Goal: Transaction & Acquisition: Purchase product/service

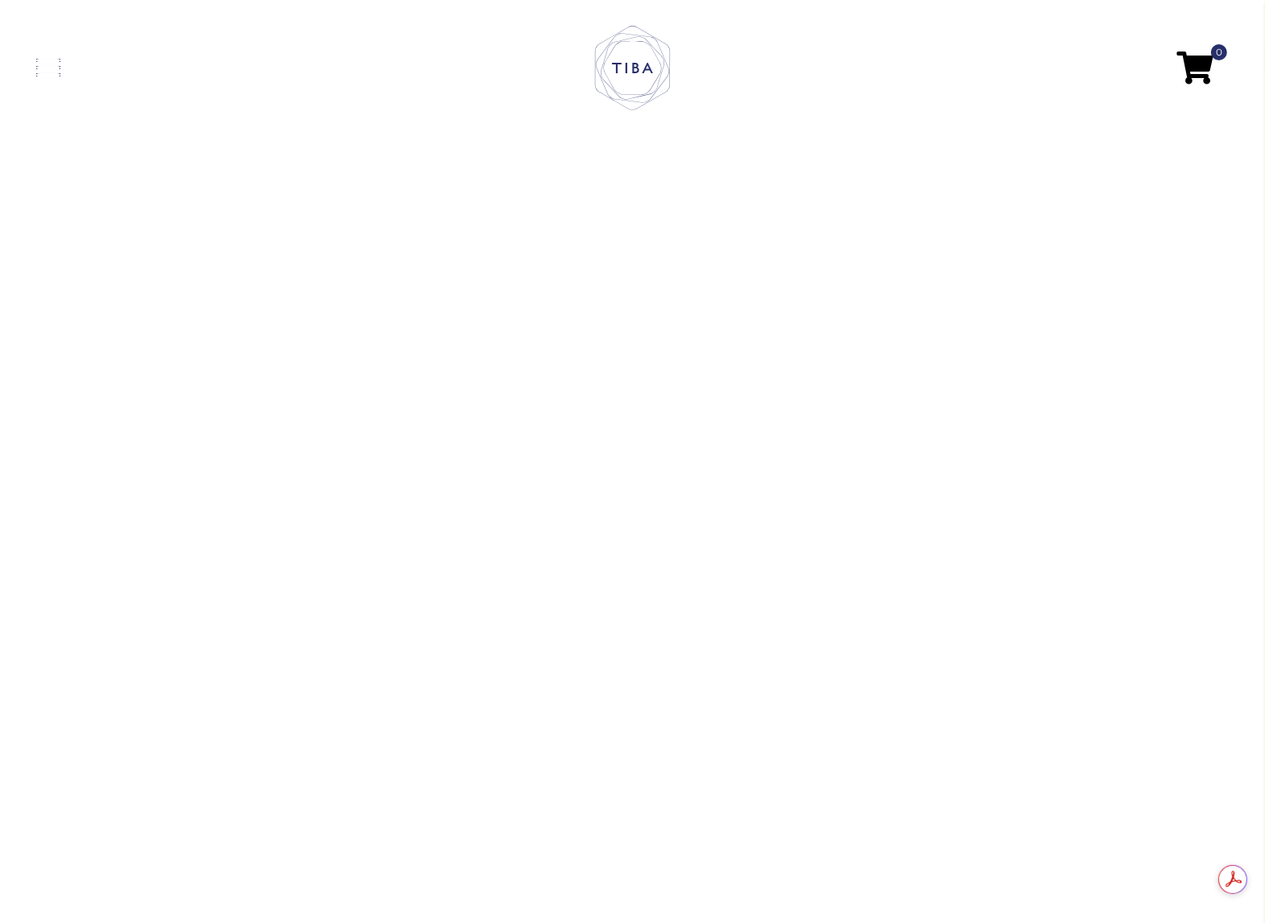
click at [59, 70] on link at bounding box center [235, 68] width 398 height 18
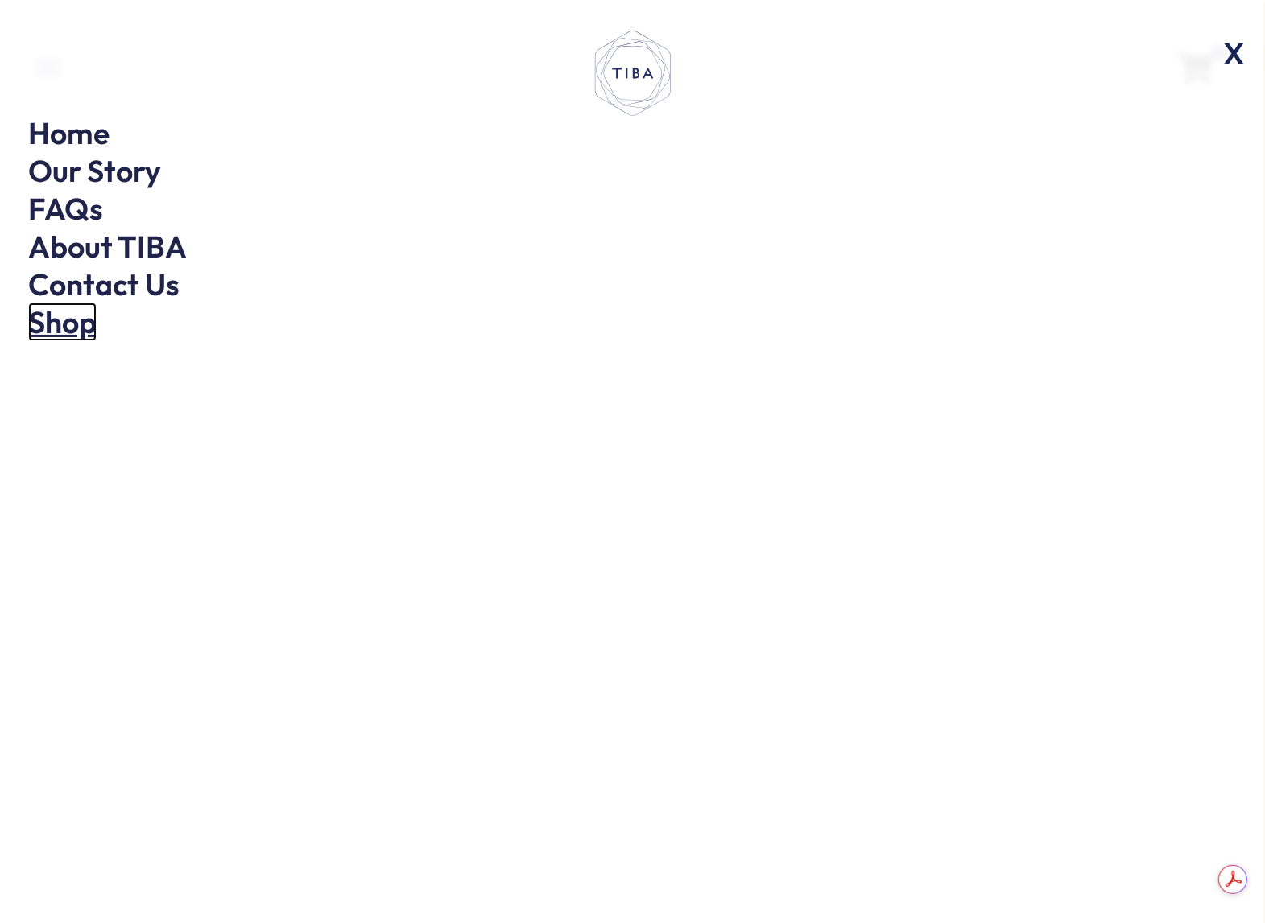
click at [58, 311] on link "Shop" at bounding box center [62, 322] width 68 height 39
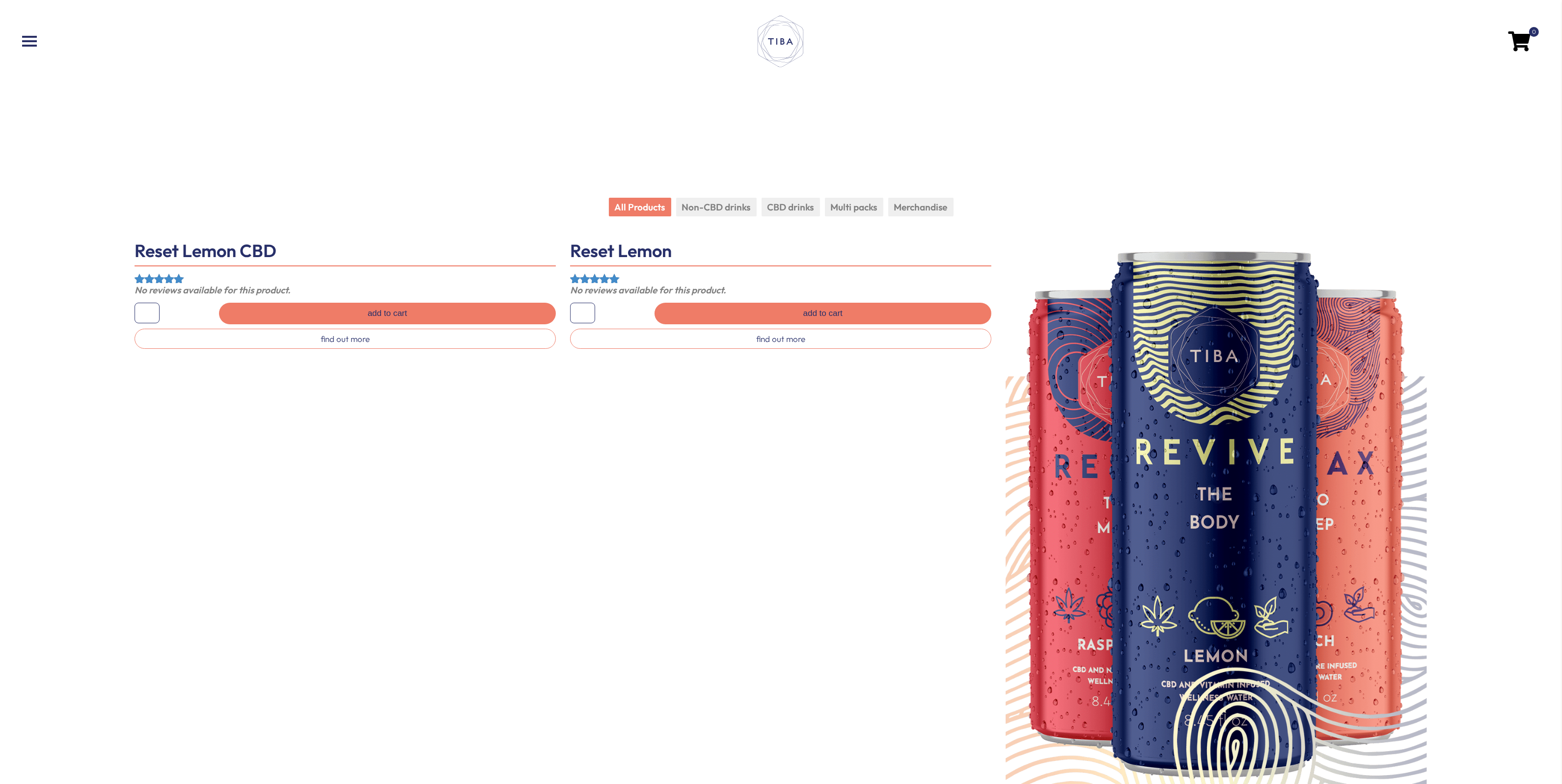
click at [710, 218] on ul "All Products Non-CBD drinks CBD drinks Multi packs Merchandise" at bounding box center [781, 208] width 1292 height 21
click at [712, 215] on li "Non-CBD drinks" at bounding box center [716, 207] width 81 height 19
click at [789, 211] on li "CBD drinks" at bounding box center [791, 207] width 59 height 19
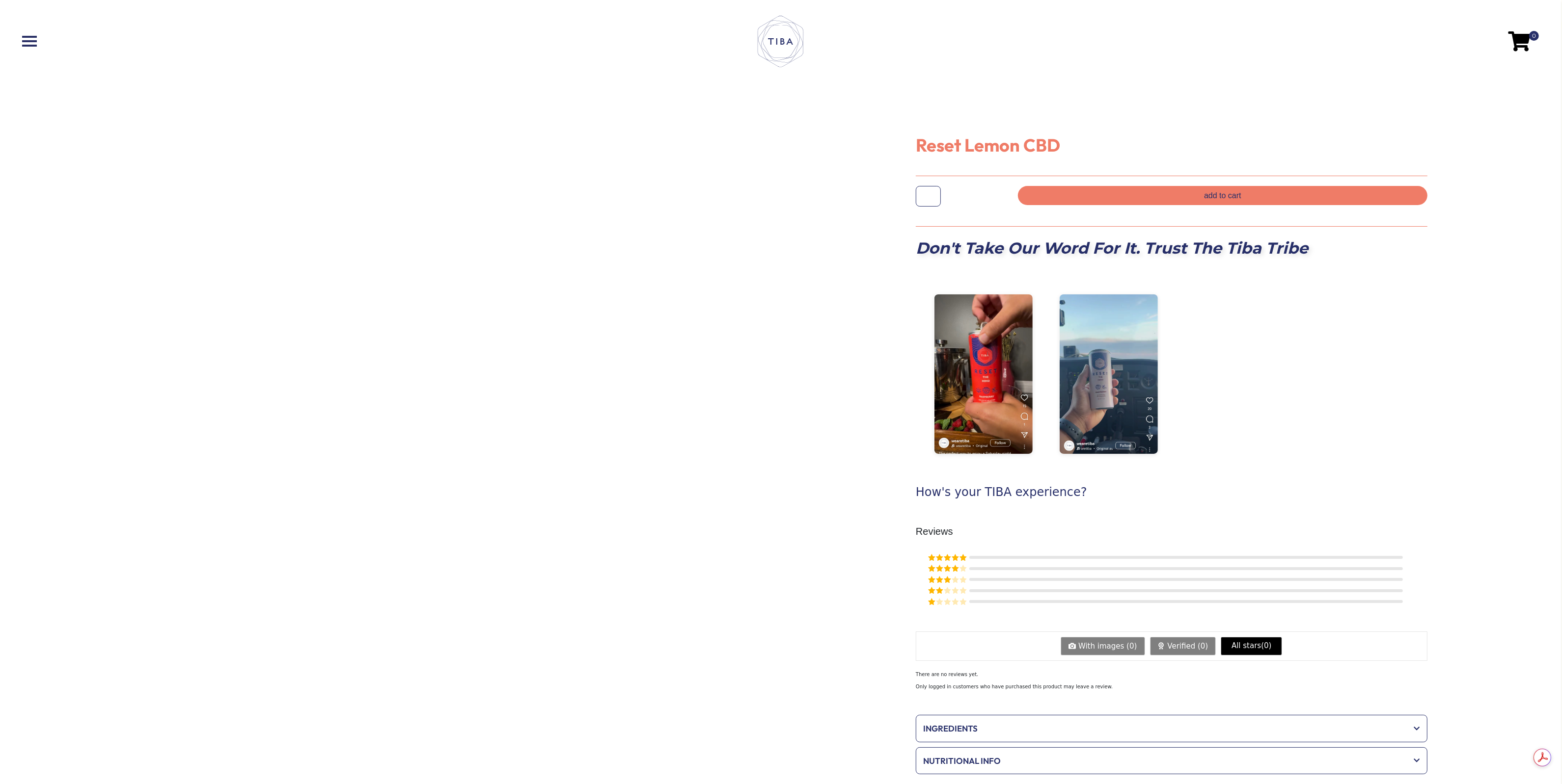
click at [282, 782] on div at bounding box center [390, 433] width 781 height 867
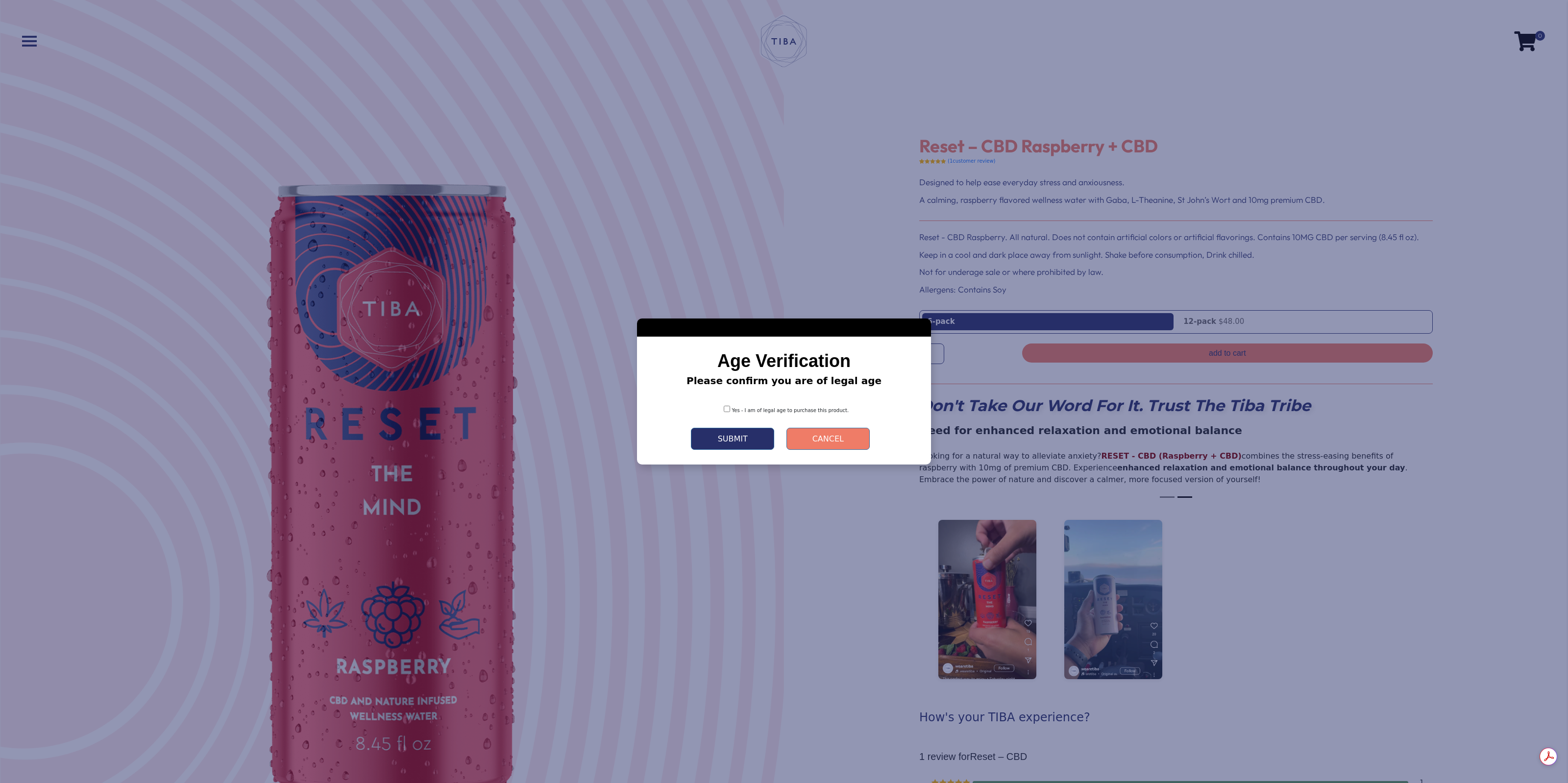
click at [730, 409] on div "Yes - I am of legal age to purchase this product." at bounding box center [784, 407] width 265 height 22
click at [729, 432] on button "Submit" at bounding box center [732, 439] width 83 height 22
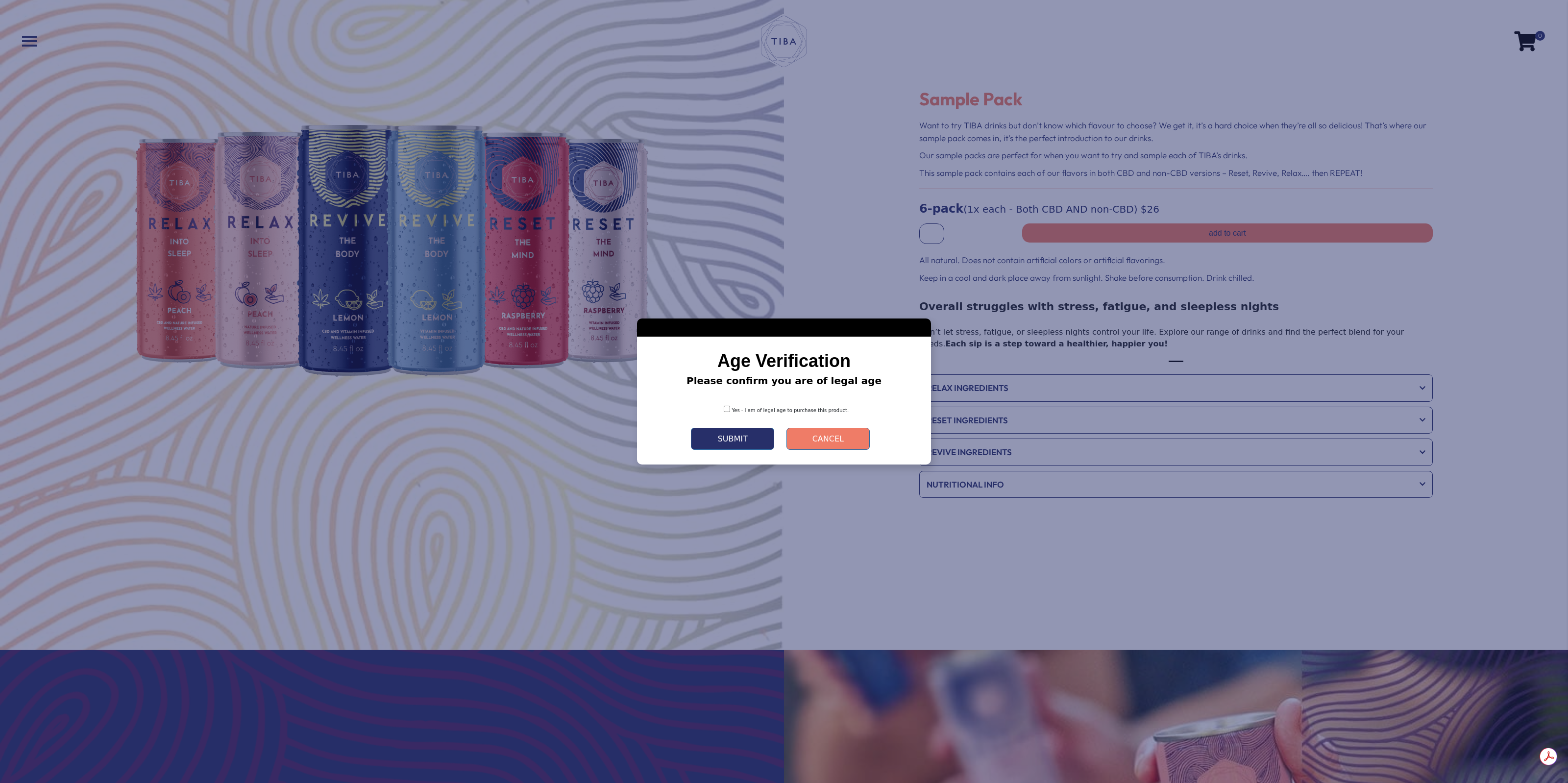
click at [731, 429] on button "Submit" at bounding box center [732, 439] width 83 height 22
